Goal: Complete application form: Complete application form

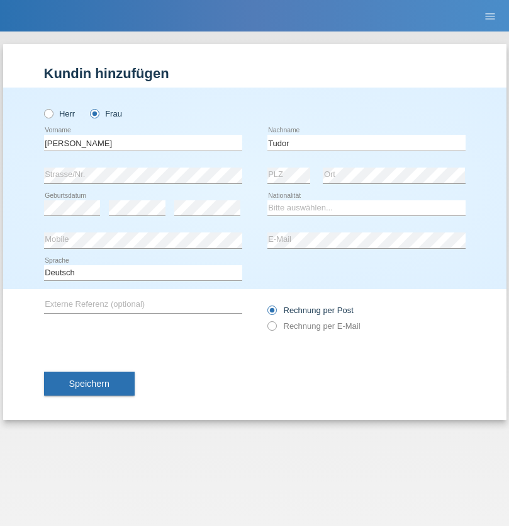
type input "Tudor"
select select "CH"
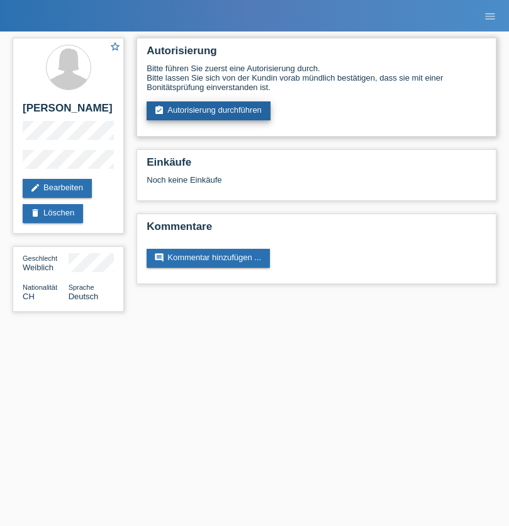
click at [209, 111] on link "assignment_turned_in Autorisierung durchführen" at bounding box center [209, 110] width 124 height 19
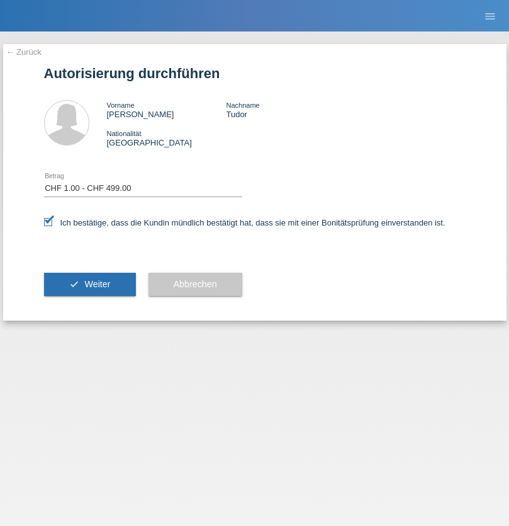
select select "1"
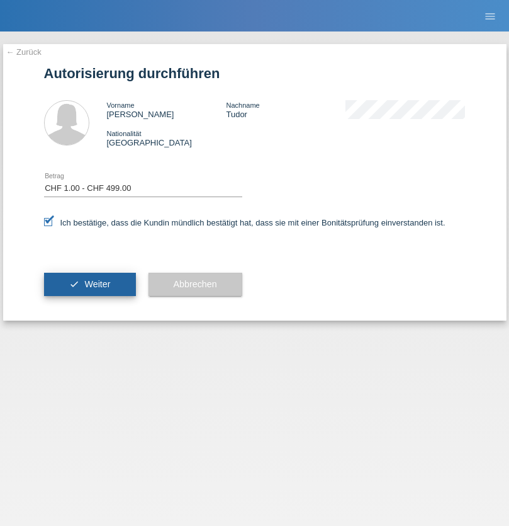
click at [89, 284] on span "Weiter" at bounding box center [97, 284] width 26 height 10
